Goal: Information Seeking & Learning: Compare options

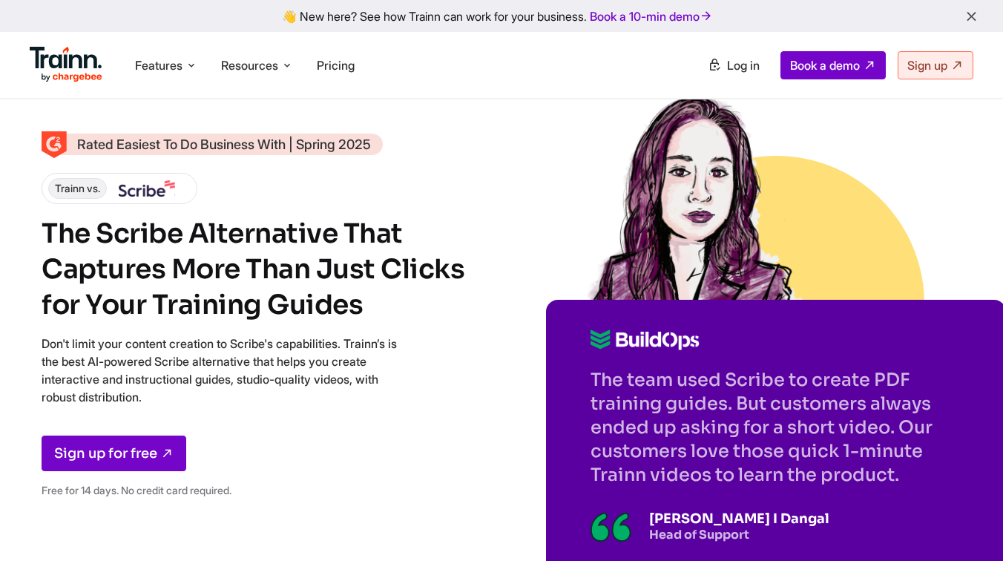
click at [485, 325] on div "Rated Easiest To Do Business With | Spring 2025 Trainn vs. The Scribe Alternati…" at bounding box center [502, 322] width 920 height 376
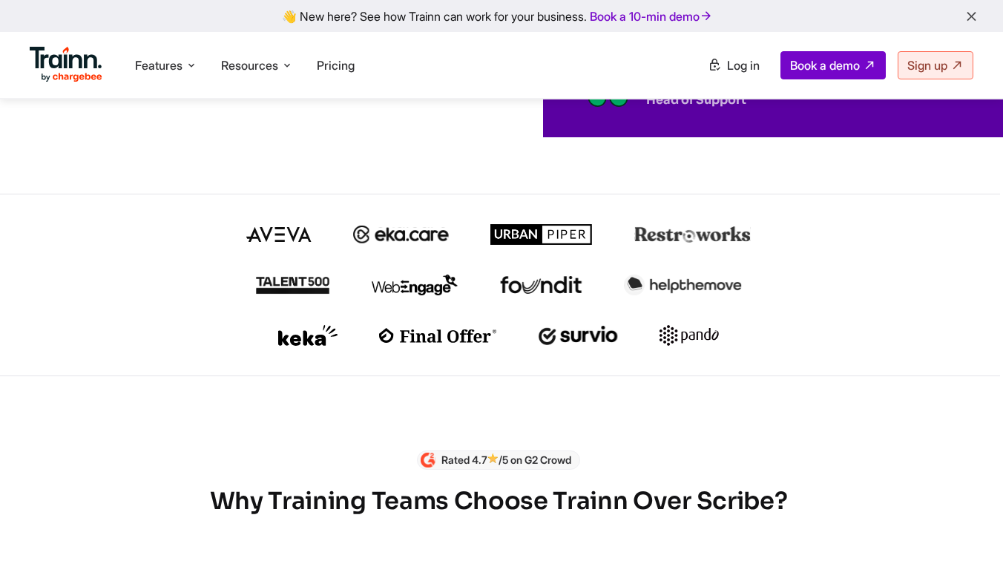
scroll to position [438, 1]
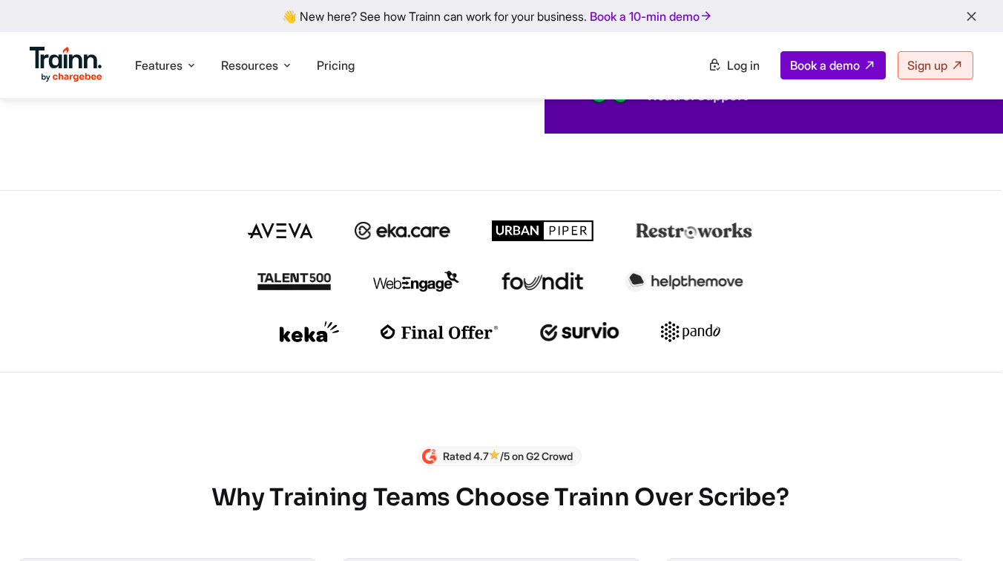
click at [335, 341] on img at bounding box center [309, 331] width 59 height 21
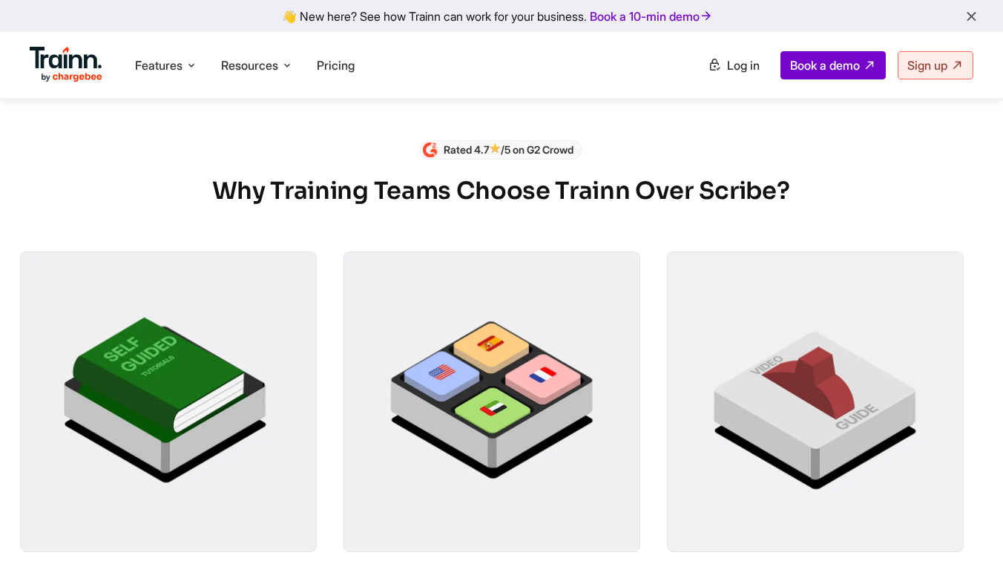
scroll to position [746, 0]
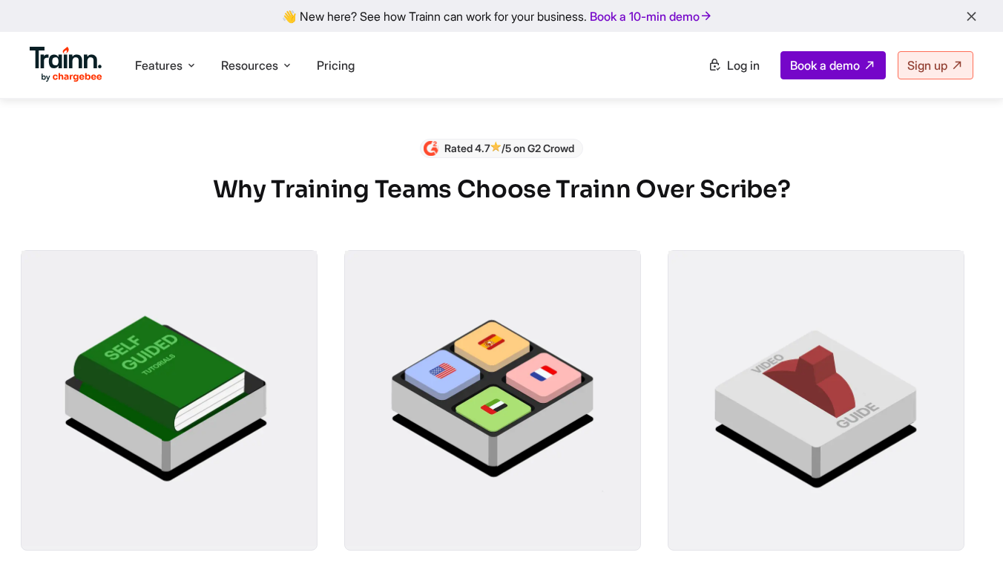
drag, startPoint x: 333, startPoint y: 333, endPoint x: 458, endPoint y: 0, distance: 355.6
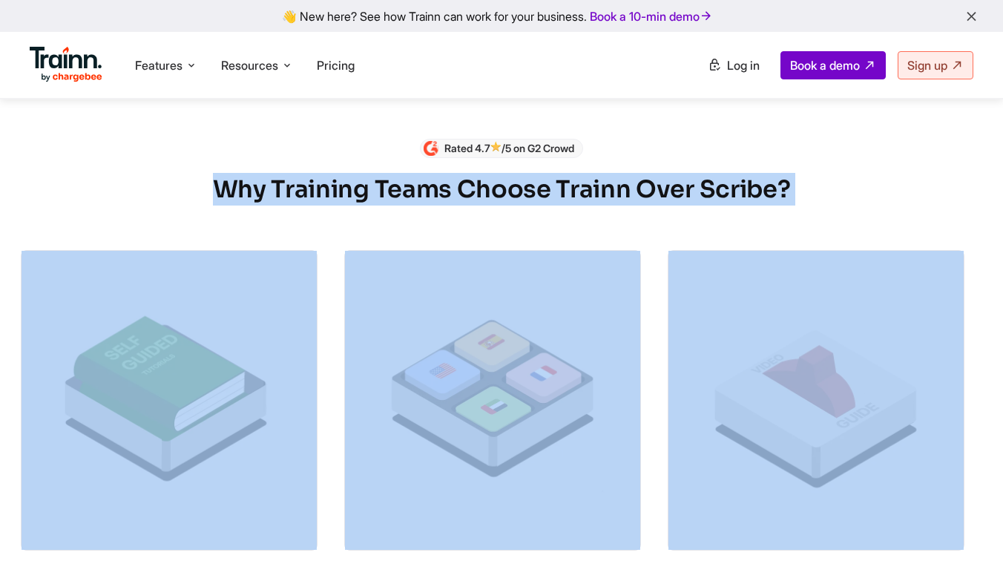
drag, startPoint x: 215, startPoint y: 197, endPoint x: 801, endPoint y: 398, distance: 619.6
click at [801, 398] on div "Rated 4.7 /5 on G2 Crowd Why Training Teams Choose Trainn Over Scribe? Truly In…" at bounding box center [501, 403] width 961 height 529
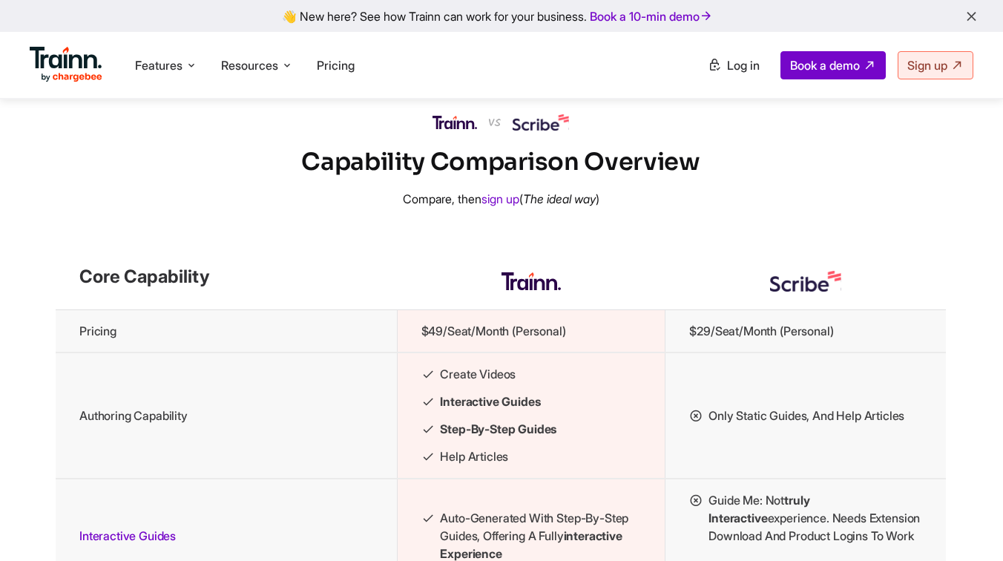
scroll to position [1418, 1]
drag, startPoint x: 430, startPoint y: 138, endPoint x: 809, endPoint y: 519, distance: 536.6
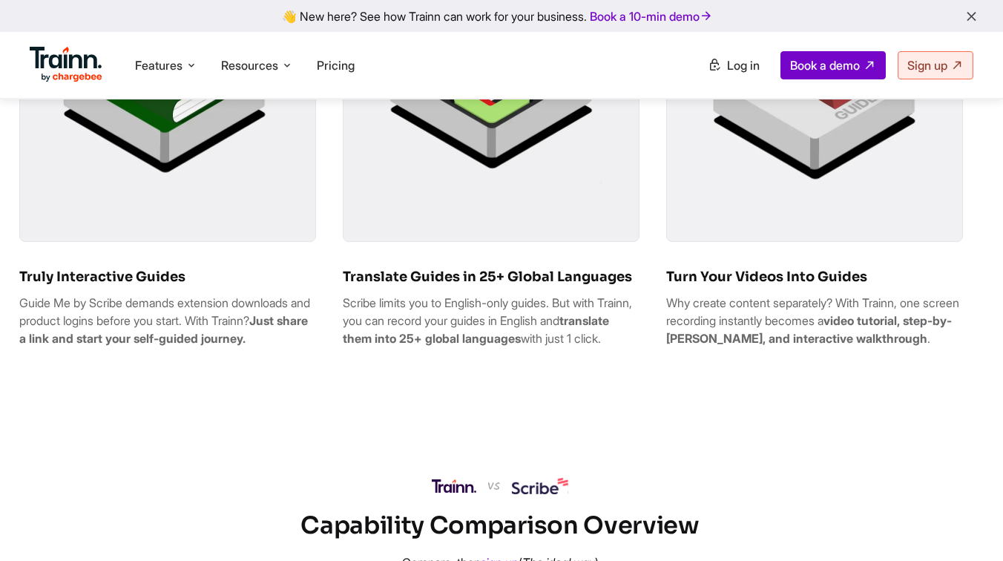
scroll to position [1048, 1]
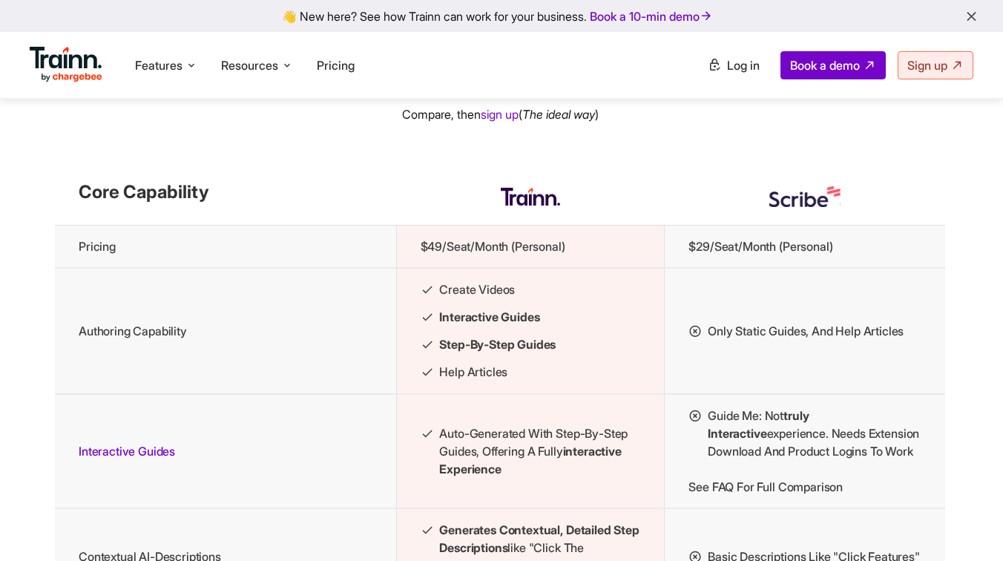
scroll to position [1495, 1]
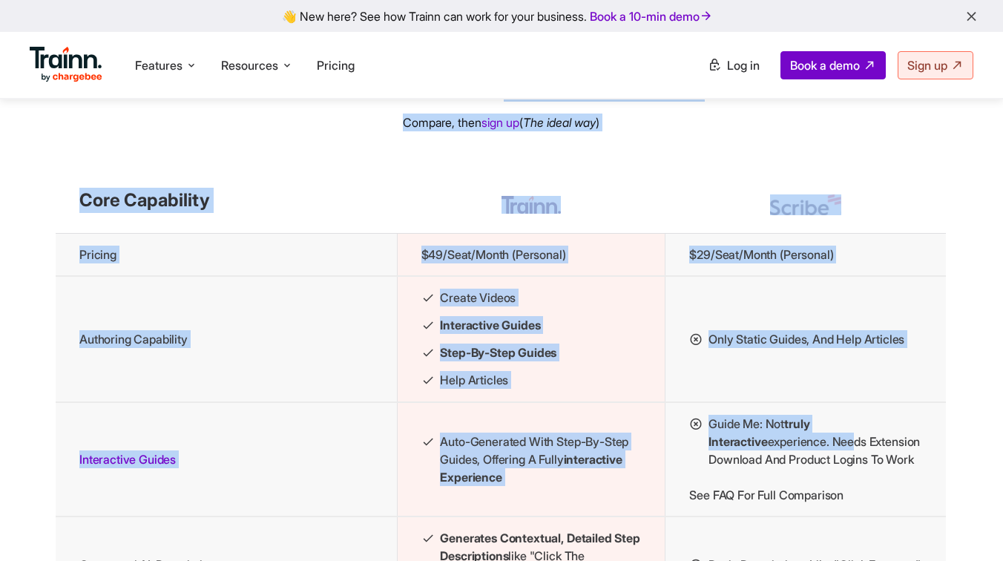
drag, startPoint x: 302, startPoint y: 119, endPoint x: 792, endPoint y: 479, distance: 608.2
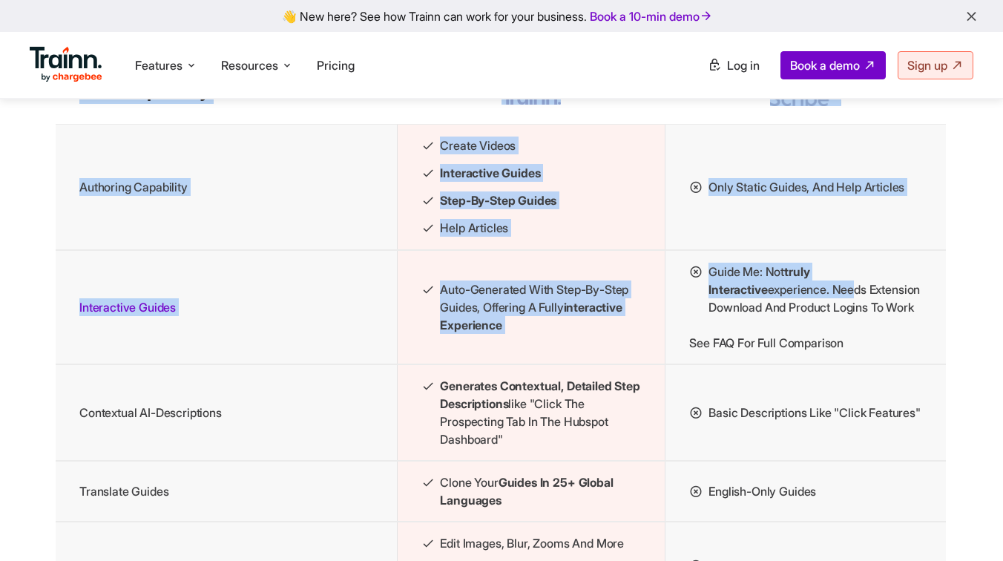
scroll to position [1686, 1]
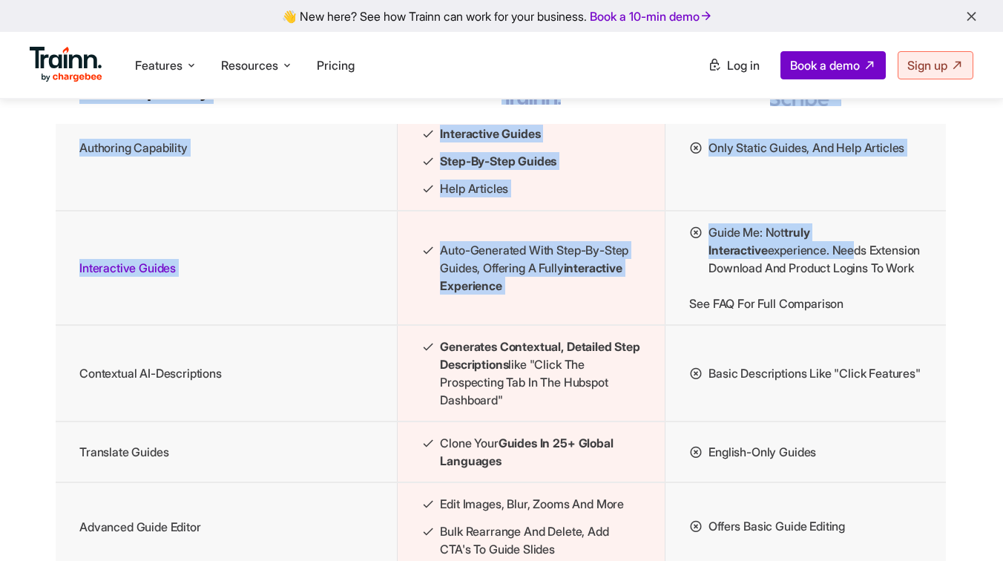
click at [363, 298] on td "Interactive Guides" at bounding box center [226, 268] width 341 height 114
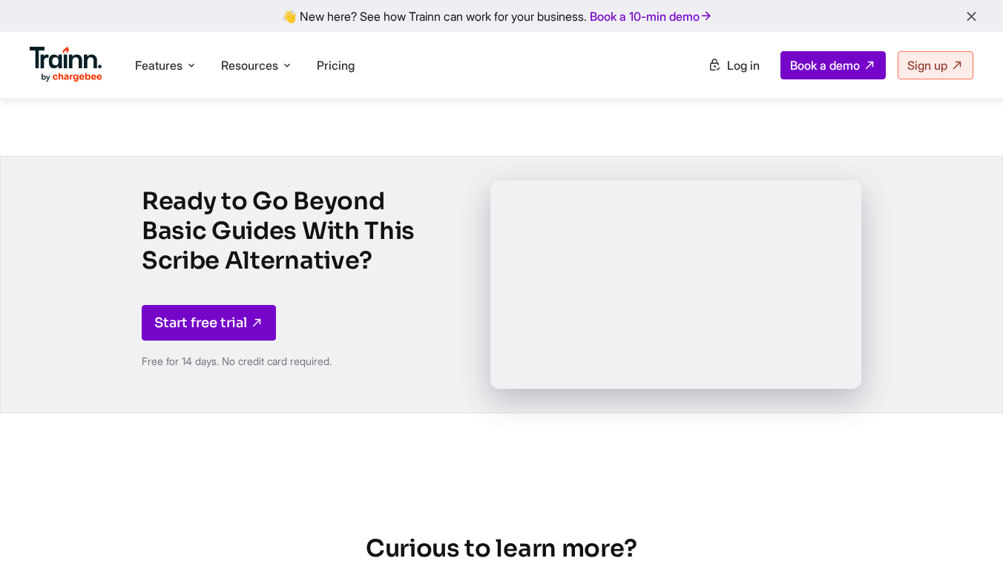
scroll to position [2564, 0]
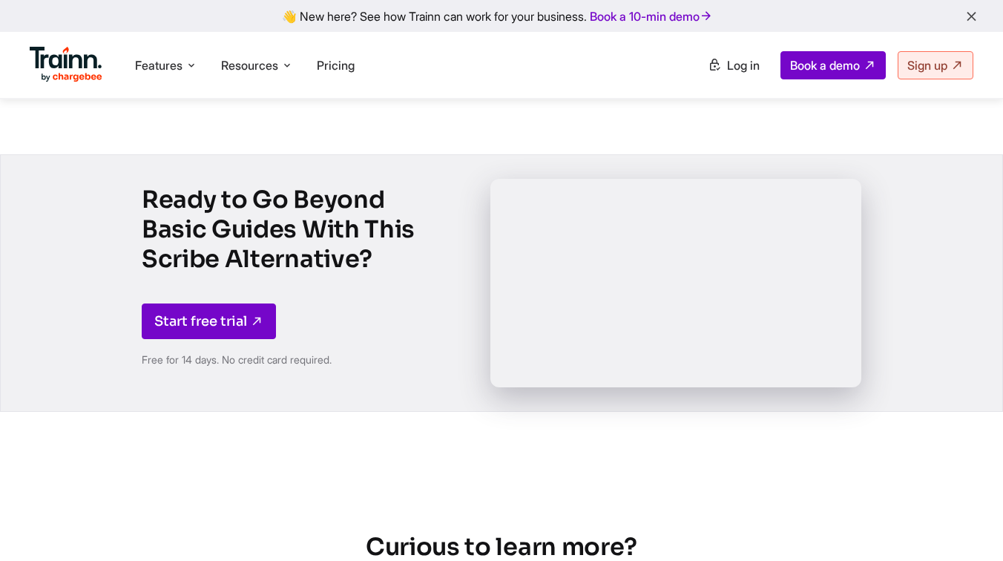
click at [396, 335] on div "Ready to Go Beyond Basic Guides With This Scribe Alternative? Start free trial …" at bounding box center [279, 283] width 274 height 256
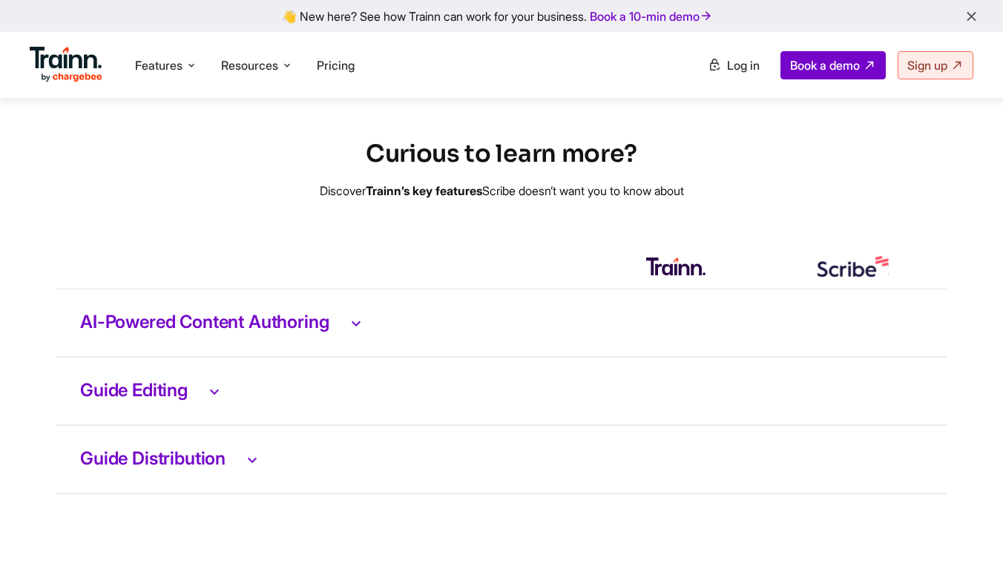
scroll to position [2951, 0]
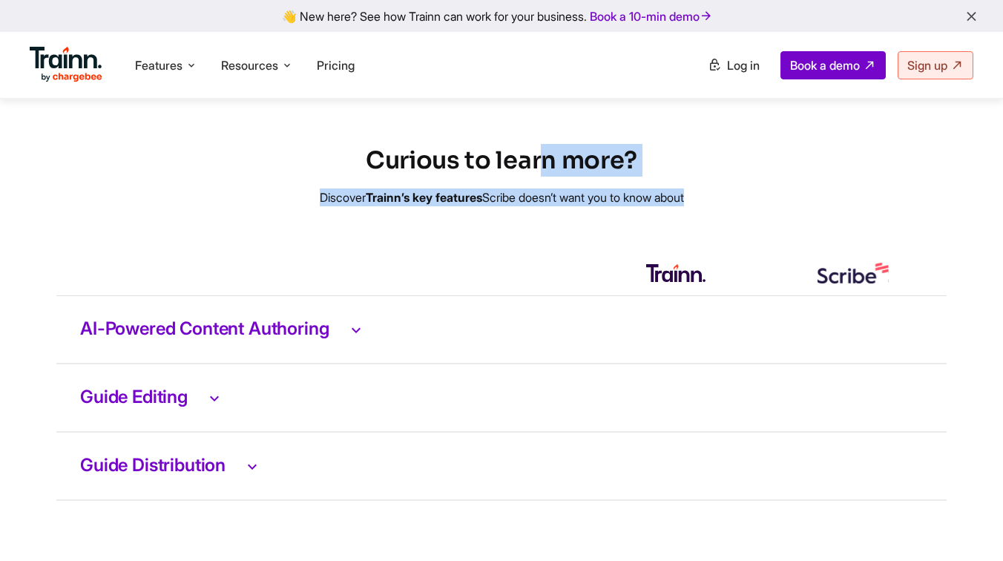
drag, startPoint x: 358, startPoint y: 209, endPoint x: 729, endPoint y: 276, distance: 377.6
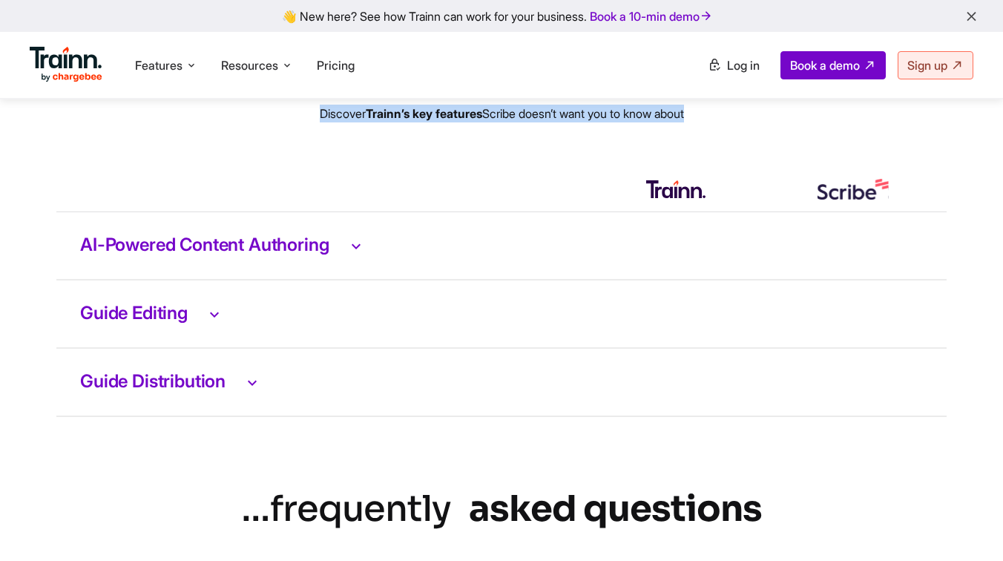
scroll to position [3041, 0]
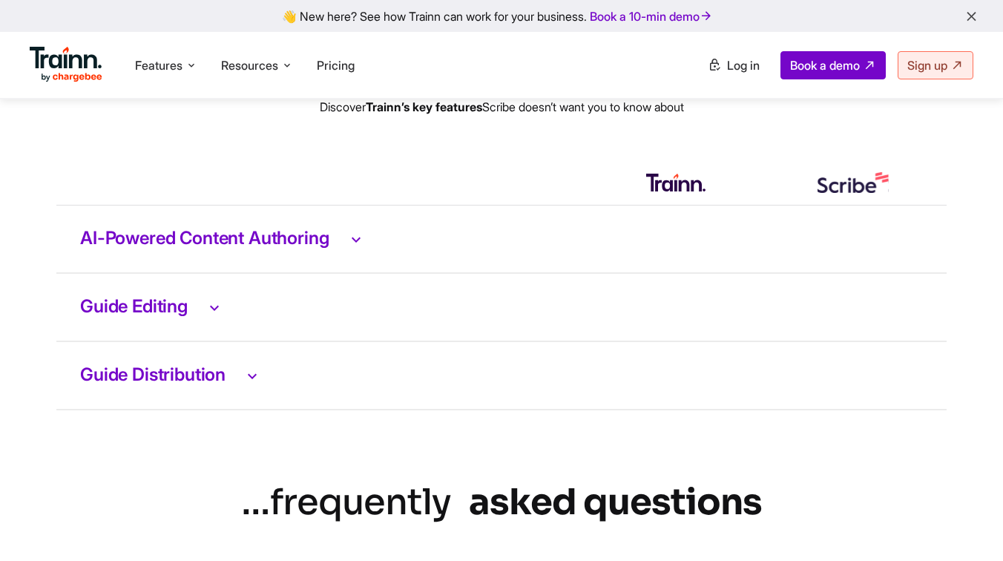
click at [286, 249] on h3 "AI-Powered Content Authoring" at bounding box center [501, 238] width 843 height 19
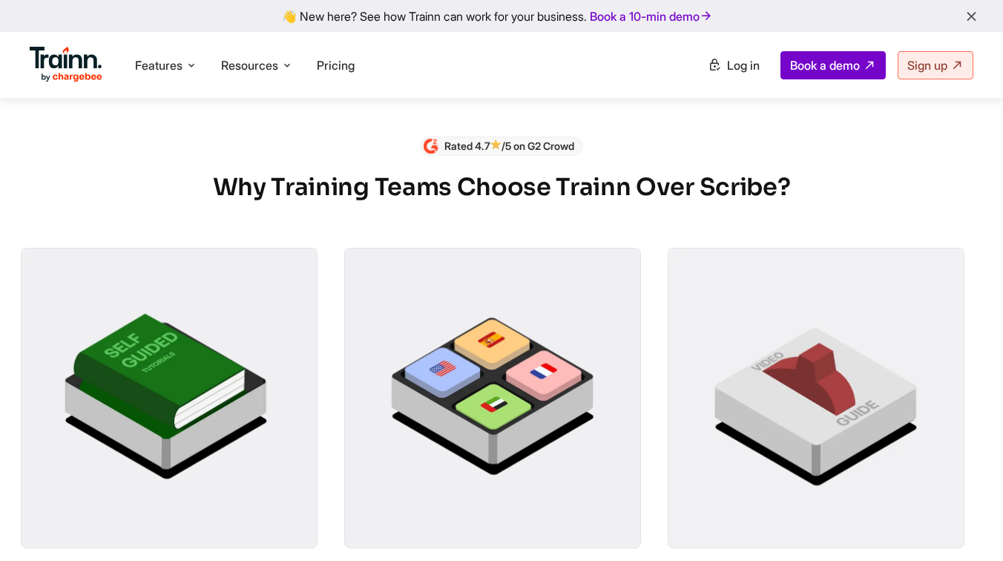
scroll to position [742, 0]
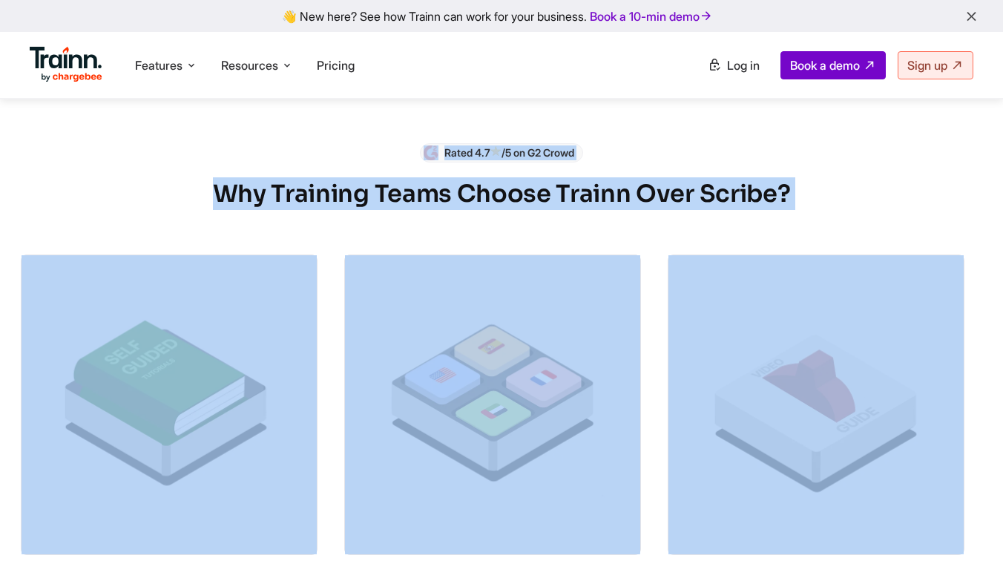
drag, startPoint x: 300, startPoint y: 141, endPoint x: 780, endPoint y: 427, distance: 558.2
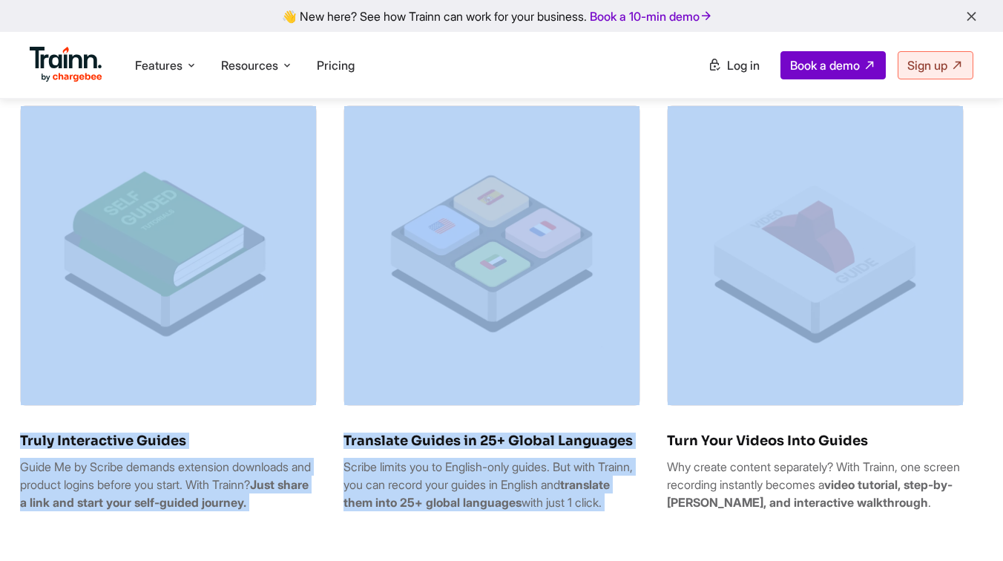
scroll to position [889, 1]
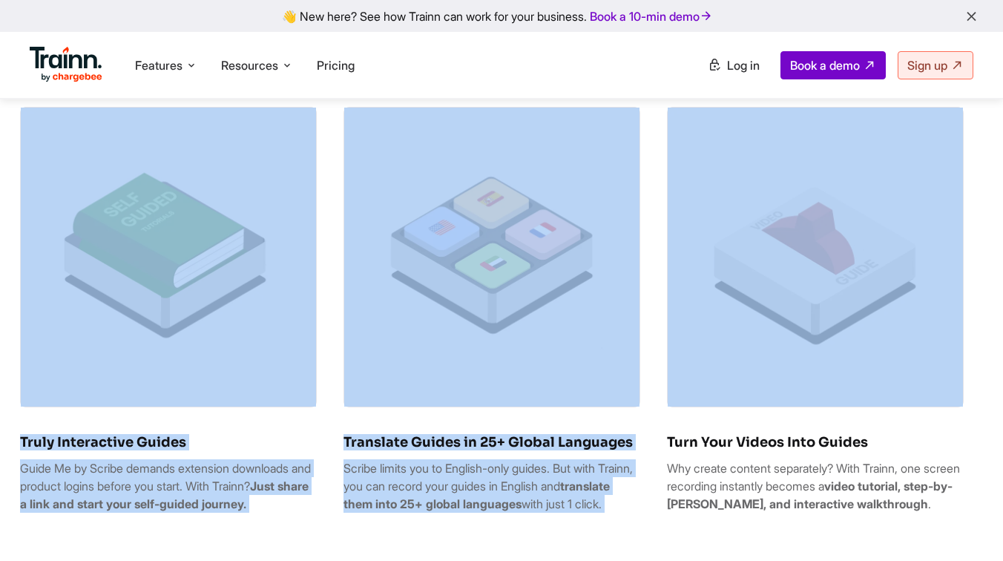
click at [505, 349] on img at bounding box center [491, 255] width 295 height 295
click at [333, 114] on div "Rated 4.7 /5 on G2 Crowd Why Training Teams Choose Trainn Over Scribe? Truly In…" at bounding box center [500, 260] width 961 height 529
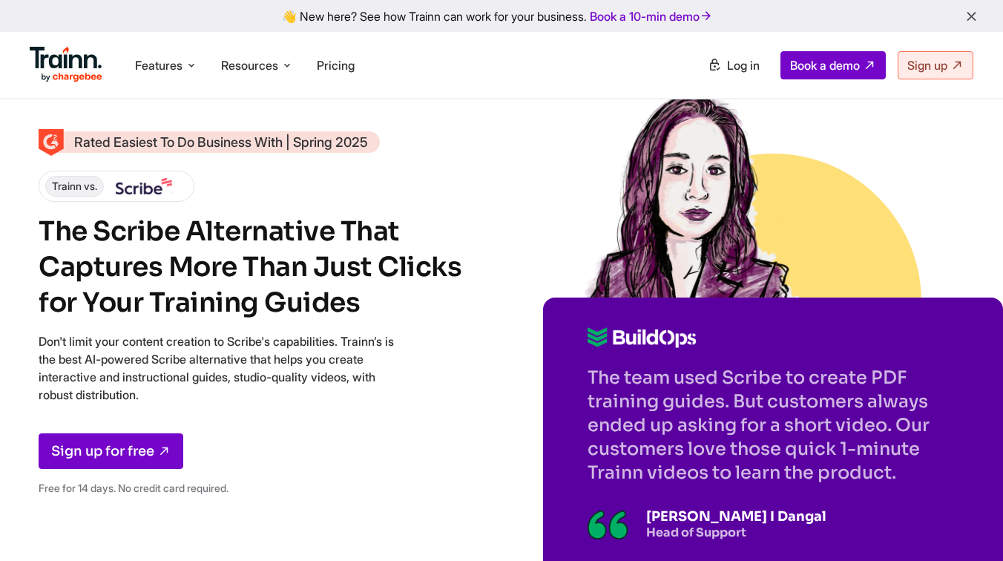
scroll to position [0, 3]
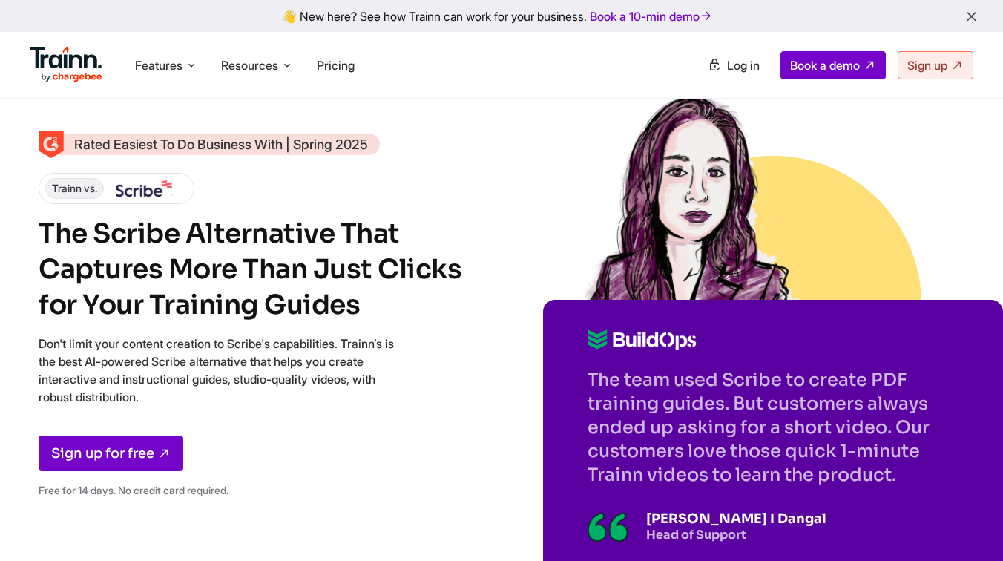
drag, startPoint x: 591, startPoint y: 382, endPoint x: 846, endPoint y: 472, distance: 270.5
click at [846, 472] on p "The team used Scribe to create PDF training guides. But customers always ended …" at bounding box center [773, 427] width 371 height 119
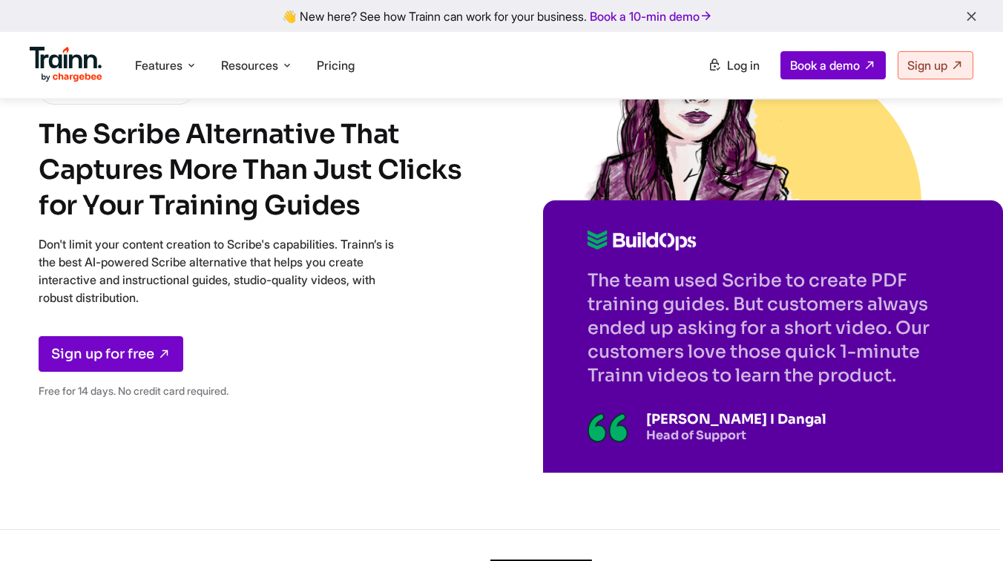
scroll to position [138, 3]
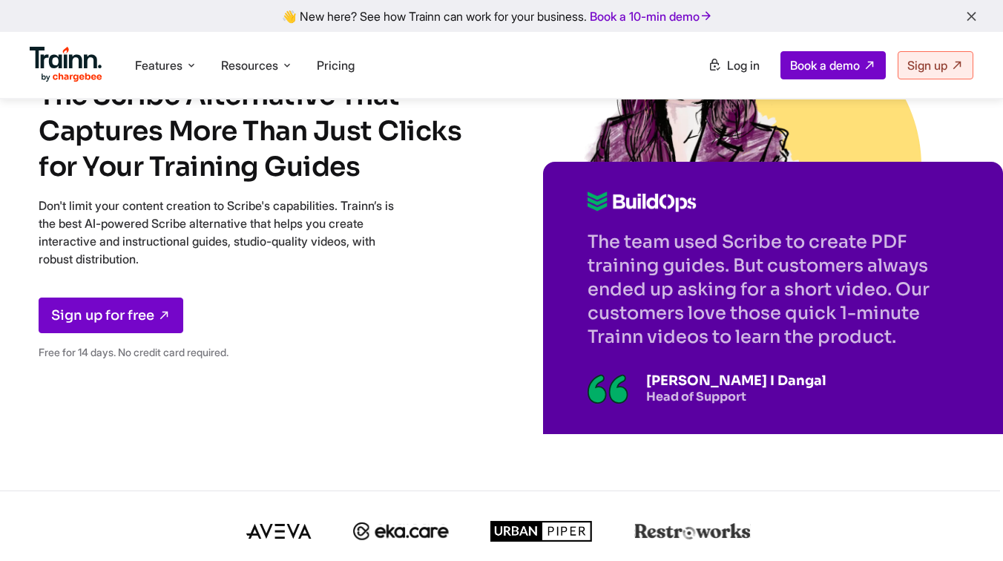
click at [655, 335] on p "The team used Scribe to create PDF training guides. But customers always ended …" at bounding box center [773, 289] width 371 height 119
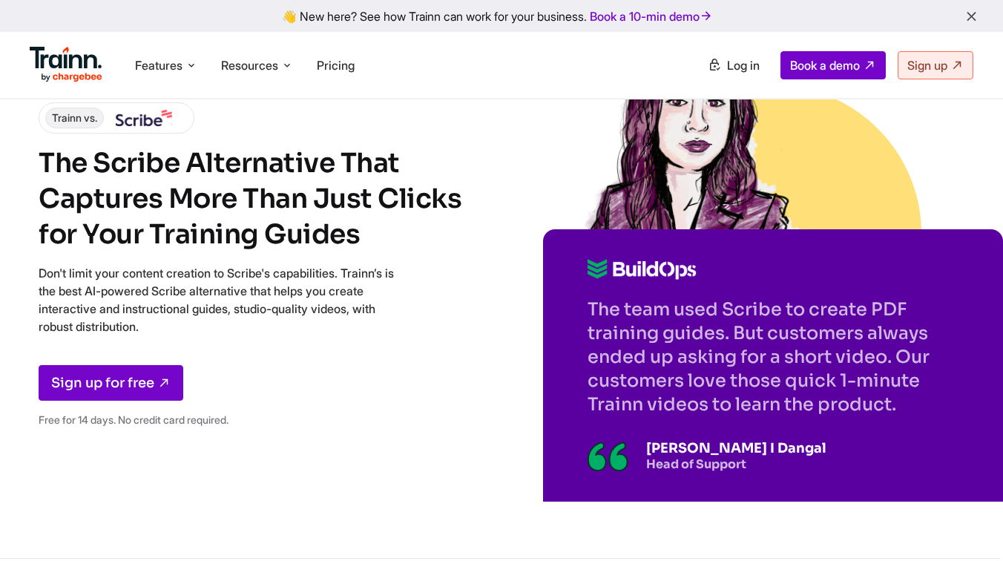
scroll to position [75, 3]
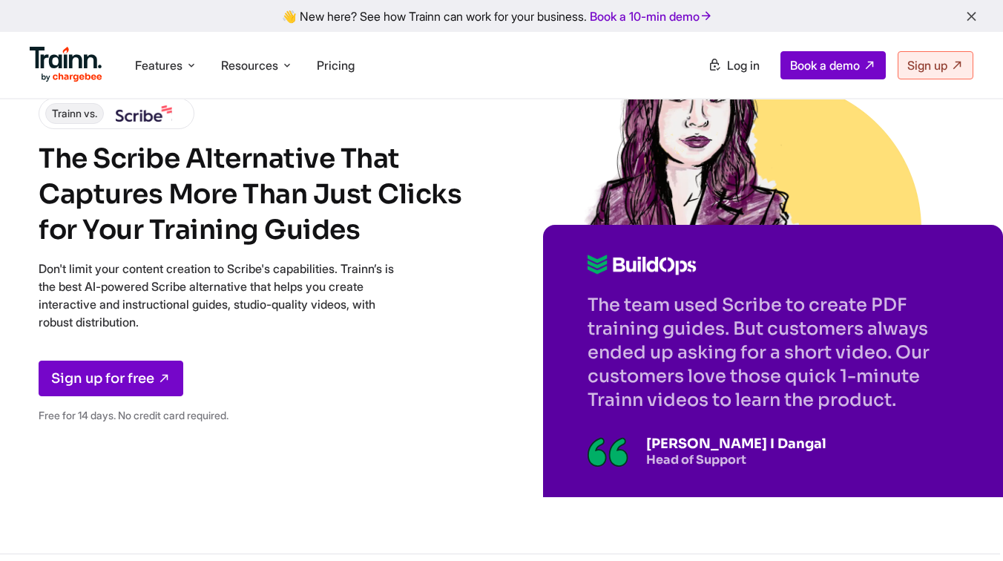
click at [717, 387] on p "The team used Scribe to create PDF training guides. But customers always ended …" at bounding box center [773, 352] width 371 height 119
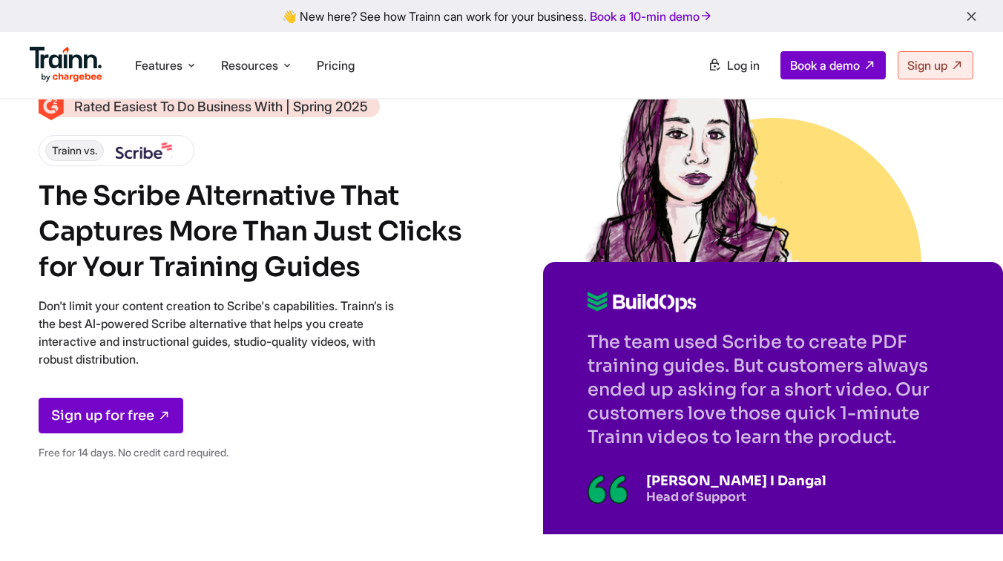
scroll to position [48, 3]
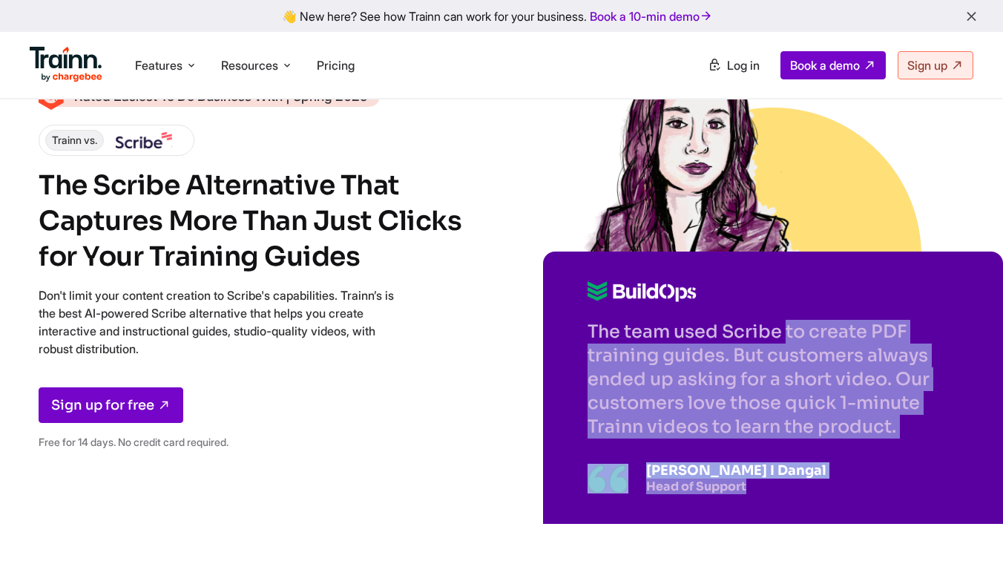
drag, startPoint x: 588, startPoint y: 329, endPoint x: 788, endPoint y: 487, distance: 255.0
click at [788, 487] on div "The team used Scribe to create PDF training guides. But customers always ended …" at bounding box center [773, 387] width 460 height 272
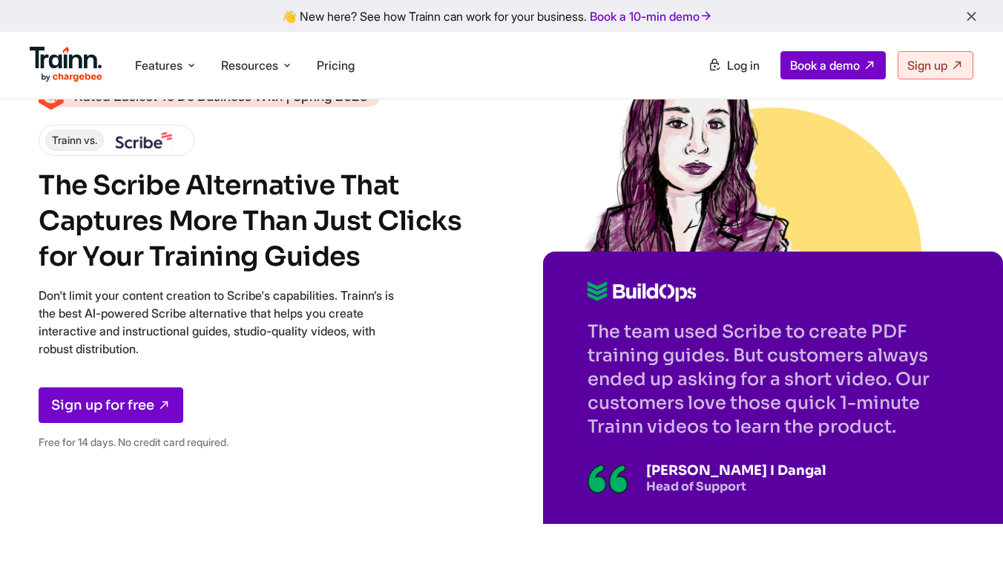
click at [738, 513] on div "The team used Scribe to create PDF training guides. But customers always ended …" at bounding box center [773, 387] width 460 height 272
drag, startPoint x: 645, startPoint y: 470, endPoint x: 766, endPoint y: 497, distance: 124.0
click at [766, 497] on div "The team used Scribe to create PDF training guides. But customers always ended …" at bounding box center [773, 387] width 460 height 272
drag, startPoint x: 593, startPoint y: 331, endPoint x: 893, endPoint y: 424, distance: 313.7
click at [893, 424] on p "The team used Scribe to create PDF training guides. But customers always ended …" at bounding box center [773, 379] width 371 height 119
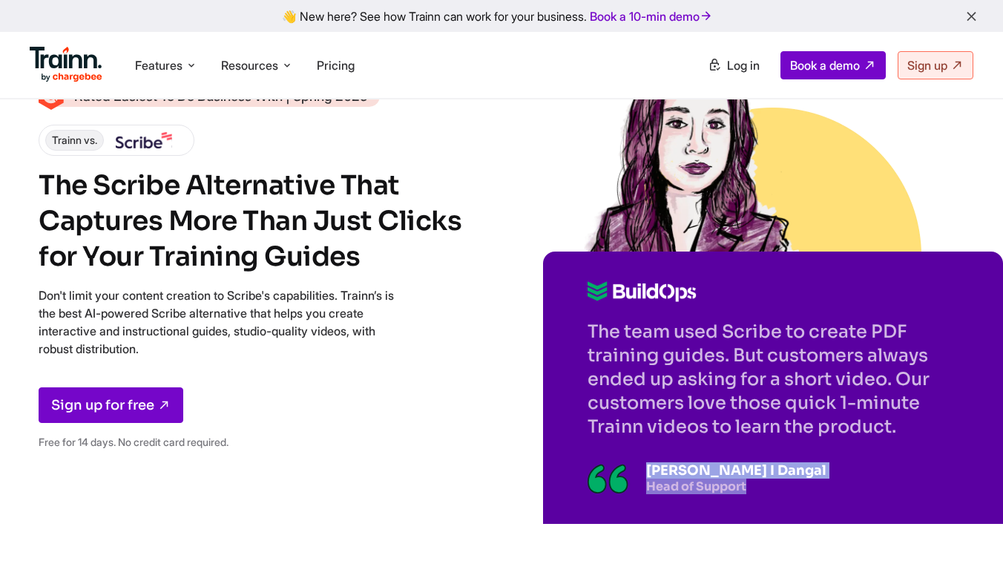
scroll to position [0, 3]
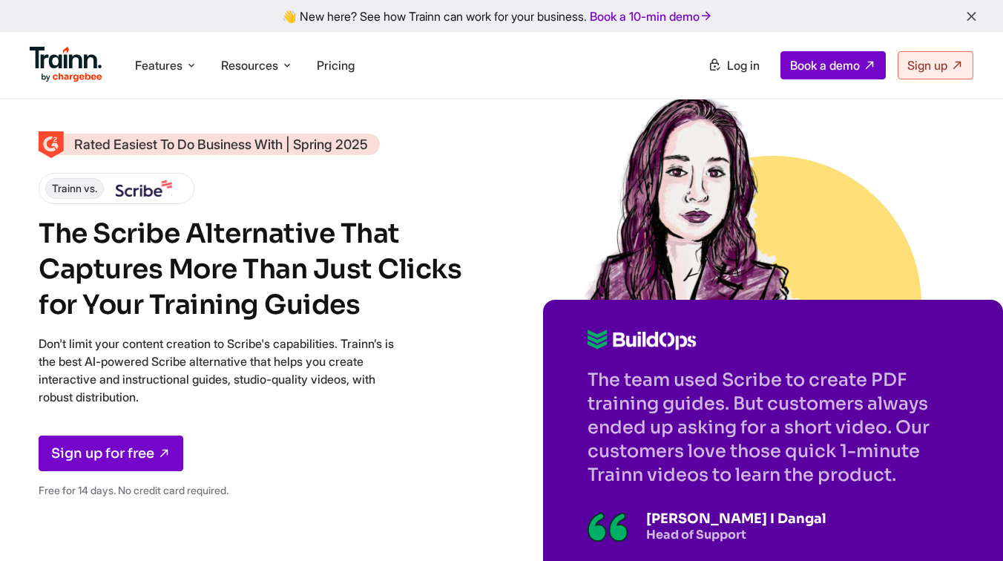
click at [513, 253] on div "Rated Easiest To Do Business With | Spring 2025 Trainn vs. The Scribe Alternati…" at bounding box center [499, 322] width 920 height 376
click at [139, 184] on img at bounding box center [144, 188] width 56 height 16
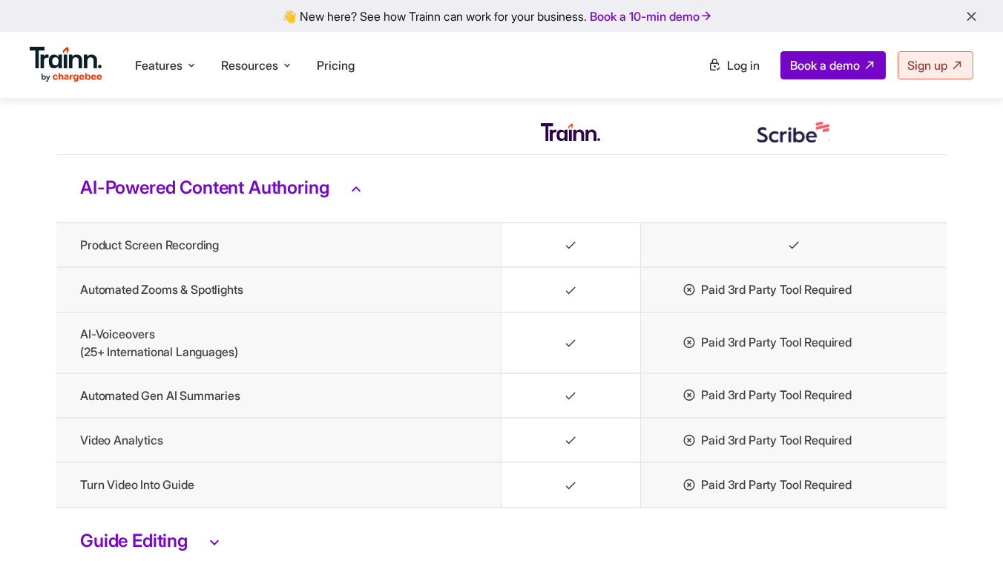
scroll to position [3091, 0]
